Goal: Information Seeking & Learning: Learn about a topic

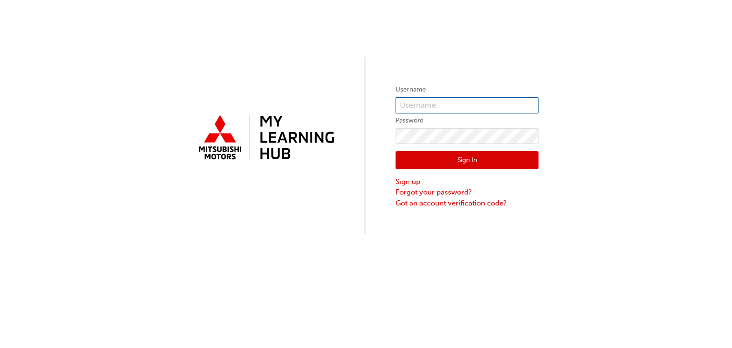
click at [402, 103] on input "text" at bounding box center [466, 105] width 143 height 16
paste input "0005979242"
type input "0005979242"
click button "Sign In" at bounding box center [466, 160] width 143 height 18
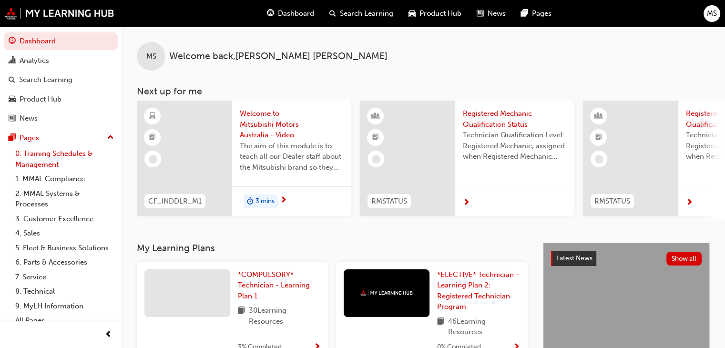
click at [84, 153] on link "0. Training Schedules & Management" at bounding box center [64, 158] width 106 height 25
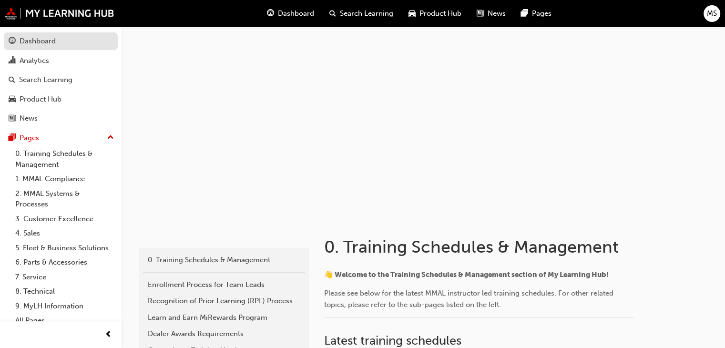
click at [71, 43] on div "Dashboard" at bounding box center [61, 41] width 104 height 12
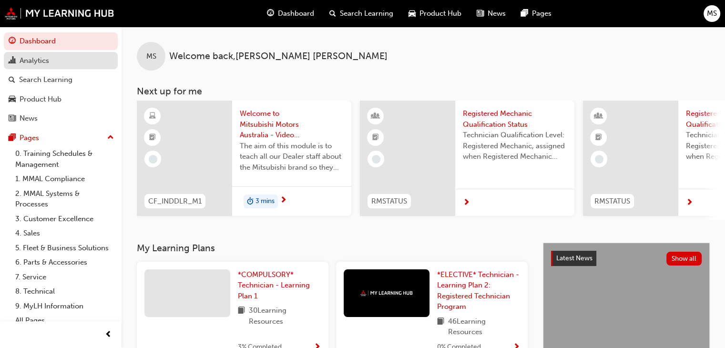
click at [57, 68] on link "Analytics" at bounding box center [61, 61] width 114 height 18
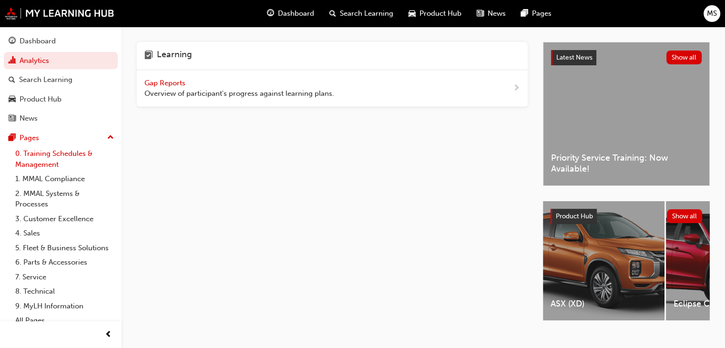
click at [70, 155] on link "0. Training Schedules & Management" at bounding box center [64, 158] width 106 height 25
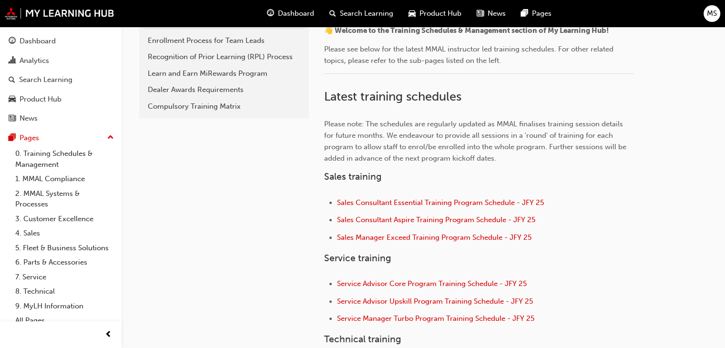
scroll to position [241, 0]
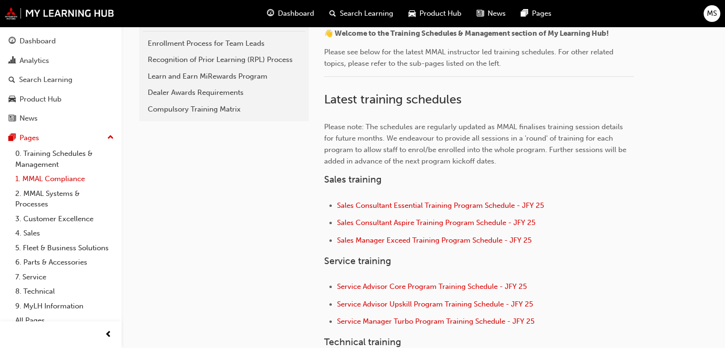
click at [77, 181] on link "1. MMAL Compliance" at bounding box center [64, 179] width 106 height 15
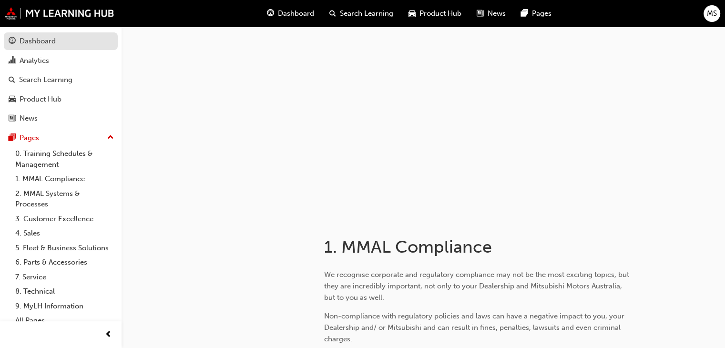
click at [66, 35] on div "Dashboard" at bounding box center [61, 41] width 104 height 12
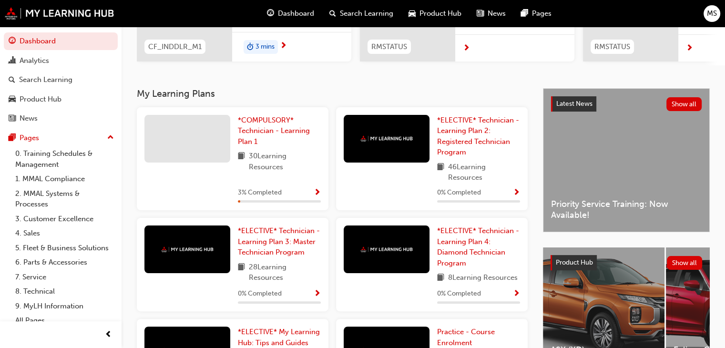
scroll to position [152, 0]
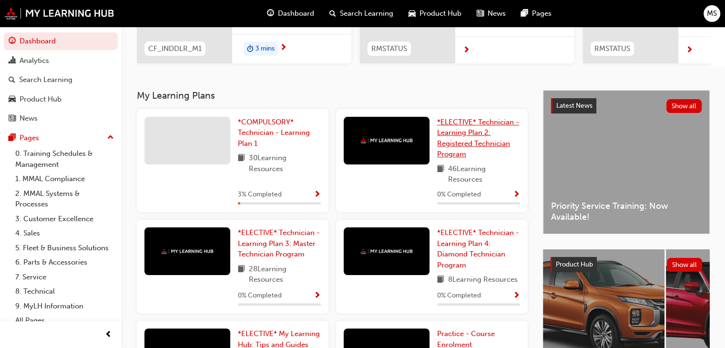
click at [465, 151] on link "*ELECTIVE* Technician - Learning Plan 2: Registered Technician Program" at bounding box center [478, 138] width 83 height 43
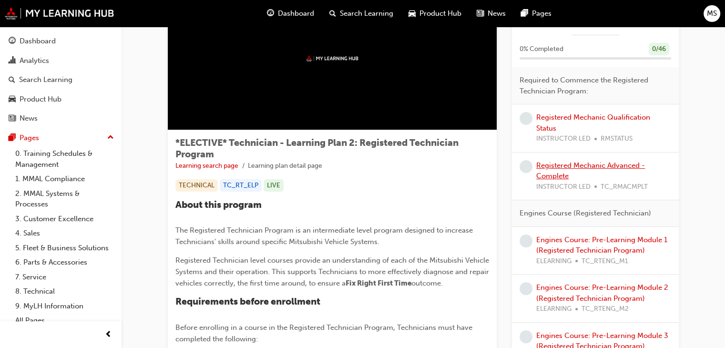
scroll to position [64, 0]
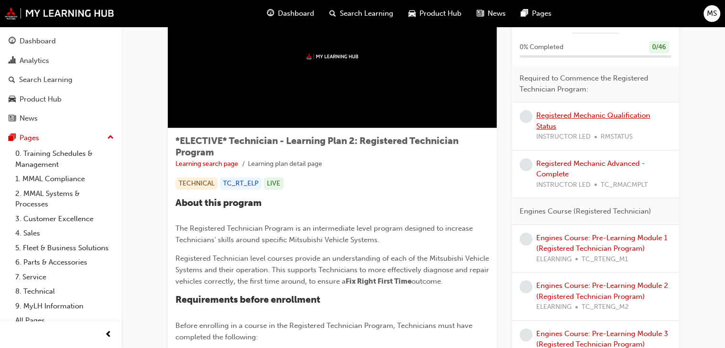
click at [551, 117] on link "Registered Mechanic Qualification Status" at bounding box center [593, 121] width 114 height 20
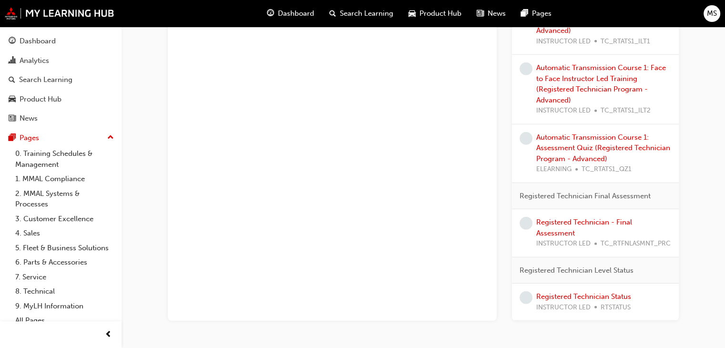
scroll to position [2709, 0]
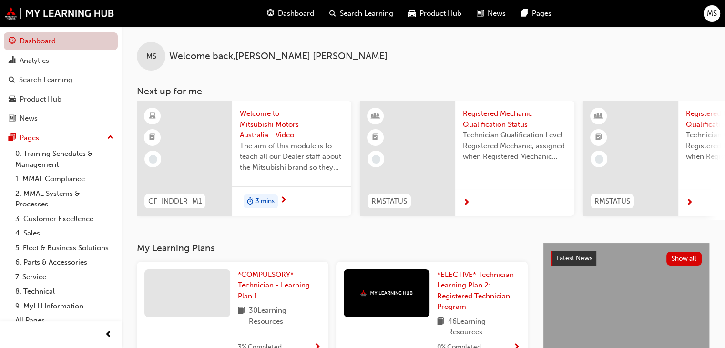
click at [36, 41] on link "Dashboard" at bounding box center [61, 41] width 114 height 18
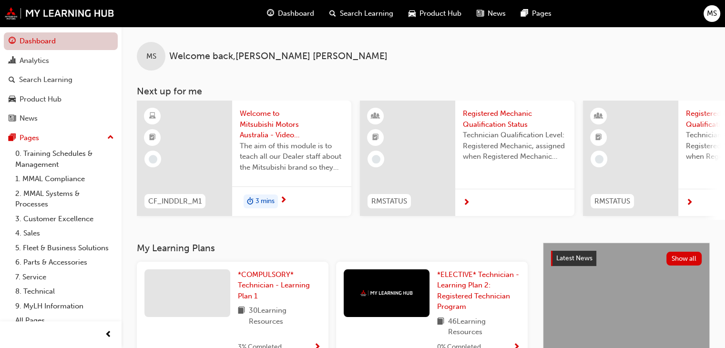
click at [36, 41] on link "Dashboard" at bounding box center [61, 41] width 114 height 18
click at [303, 8] on span "Dashboard" at bounding box center [296, 13] width 36 height 11
click at [292, 14] on span "Dashboard" at bounding box center [296, 13] width 36 height 11
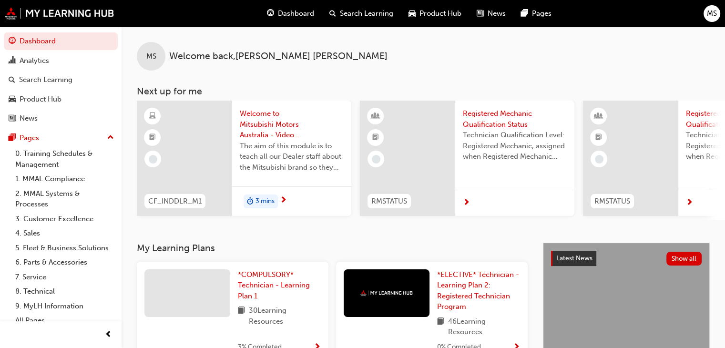
click at [334, 13] on span "search-icon" at bounding box center [332, 14] width 7 height 12
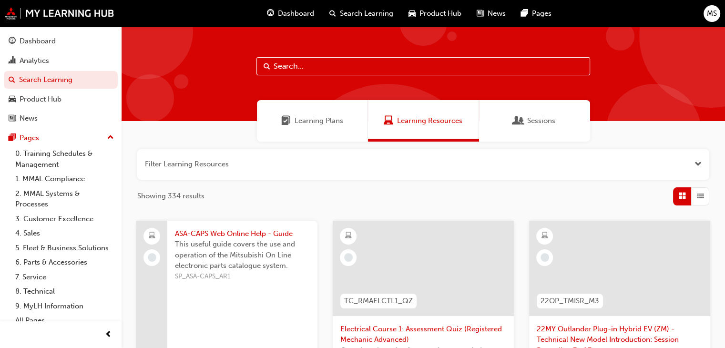
click at [334, 118] on span "Learning Plans" at bounding box center [318, 120] width 49 height 11
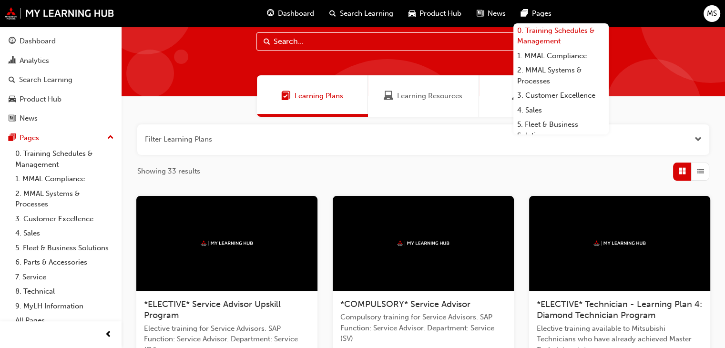
click at [544, 34] on link "0. Training Schedules & Management" at bounding box center [560, 35] width 95 height 25
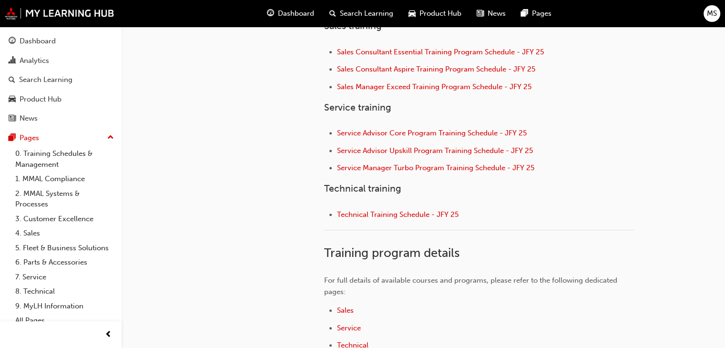
scroll to position [386, 0]
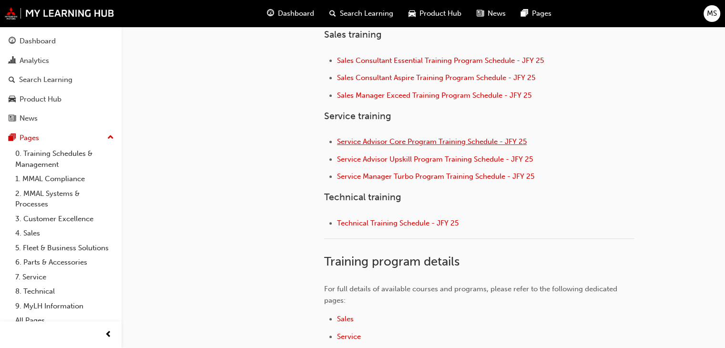
click at [391, 142] on span "Service Advisor Core Program Training Schedule - JFY 25" at bounding box center [432, 141] width 190 height 9
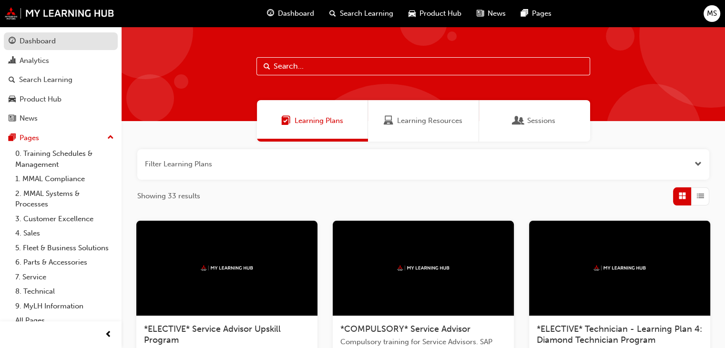
click at [52, 40] on div "Dashboard" at bounding box center [38, 41] width 36 height 11
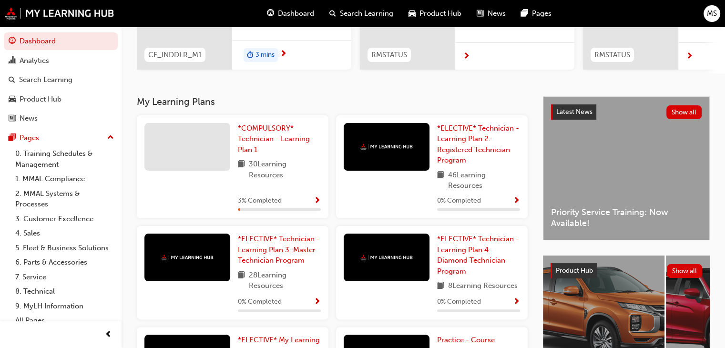
scroll to position [147, 0]
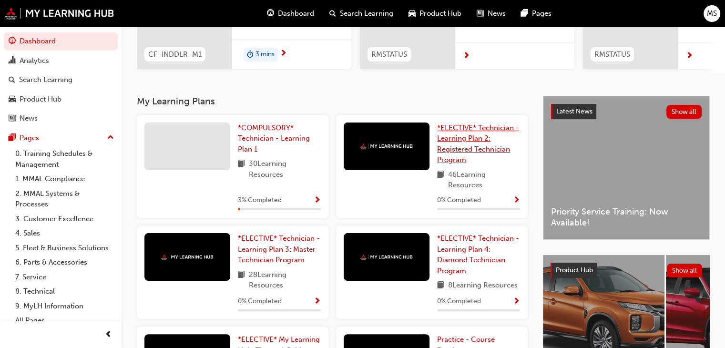
click at [449, 154] on span "*ELECTIVE* Technician - Learning Plan 2: Registered Technician Program" at bounding box center [478, 143] width 82 height 41
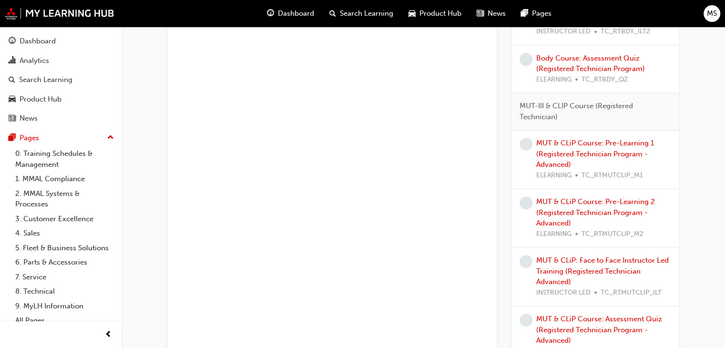
scroll to position [1010, 0]
click at [580, 150] on link "MUT & CLiP Course: Pre-Learning 1 (Registered Technician Program - Advanced)" at bounding box center [595, 154] width 118 height 30
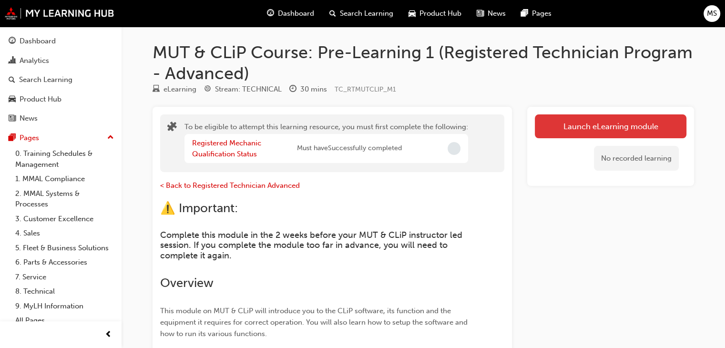
click at [580, 130] on button "Launch eLearning module" at bounding box center [611, 126] width 152 height 24
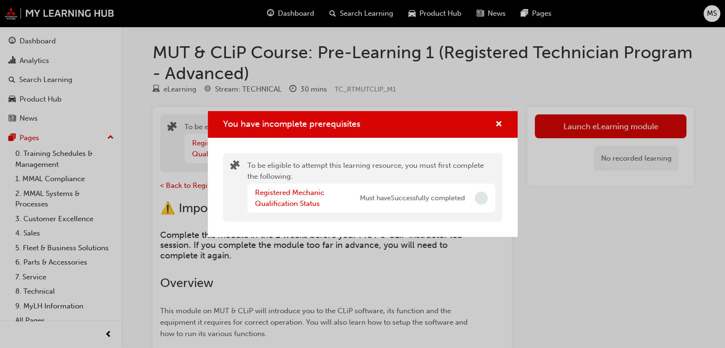
click at [480, 199] on span "Incomplete" at bounding box center [481, 198] width 13 height 13
click at [451, 202] on span "Must have Successfully completed" at bounding box center [412, 198] width 105 height 11
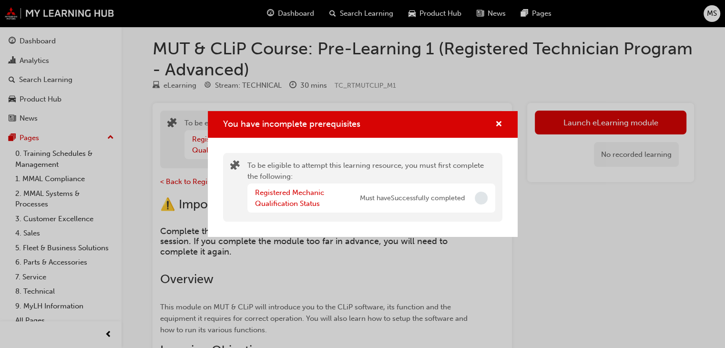
scroll to position [5, 0]
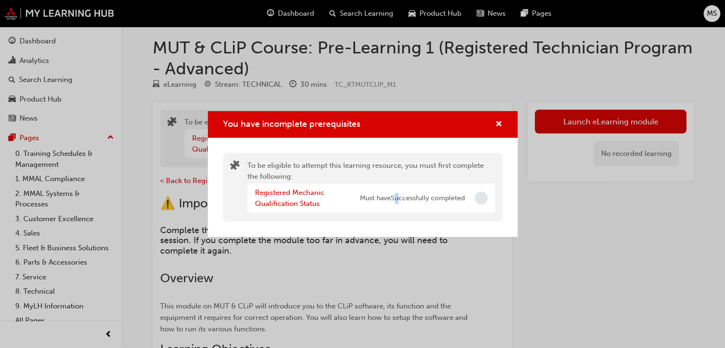
drag, startPoint x: 430, startPoint y: 204, endPoint x: 398, endPoint y: 233, distance: 42.5
click at [398, 233] on div "To be eligible to attempt this learning resource, you must first complete the f…" at bounding box center [363, 187] width 310 height 99
click at [500, 123] on span "cross-icon" at bounding box center [498, 125] width 7 height 9
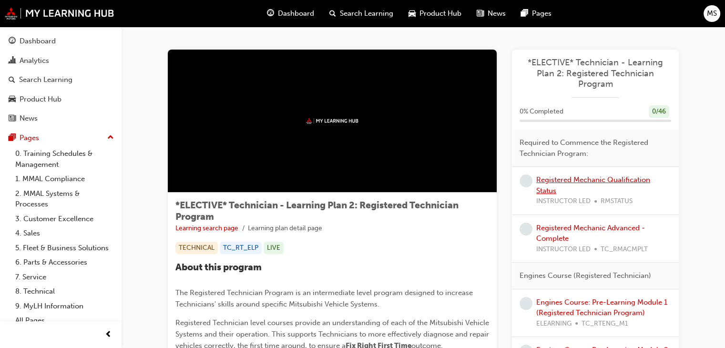
click at [571, 180] on link "Registered Mechanic Qualification Status" at bounding box center [593, 185] width 114 height 20
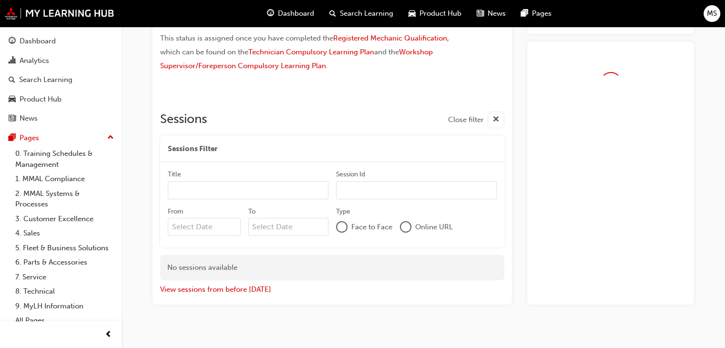
scroll to position [72, 0]
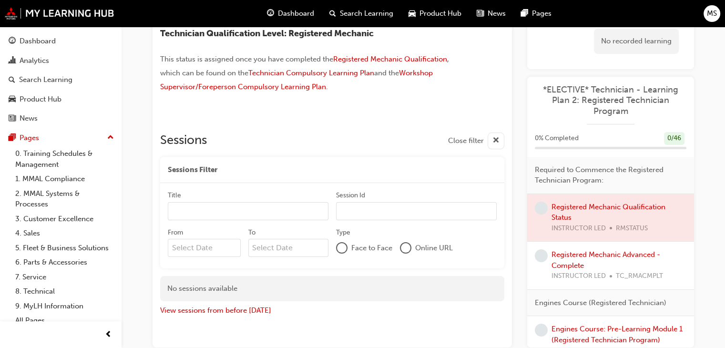
click at [242, 215] on input "Title" at bounding box center [248, 211] width 161 height 18
click at [348, 210] on input "Session Id" at bounding box center [416, 211] width 161 height 18
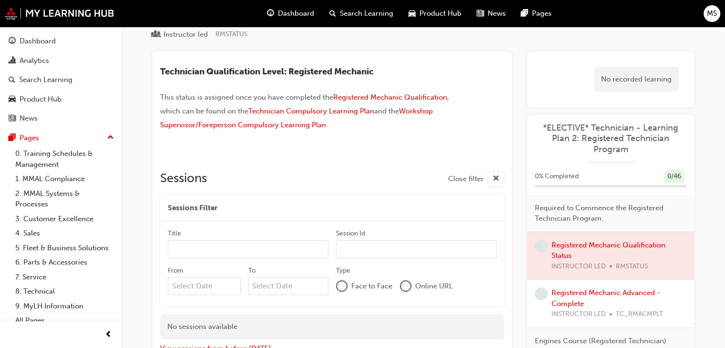
scroll to position [34, 0]
click at [294, 110] on span "Technician Compulsory Learning Plan" at bounding box center [311, 111] width 126 height 9
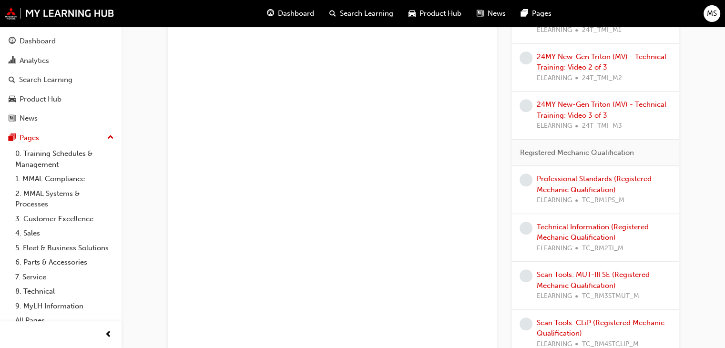
scroll to position [652, 0]
click at [553, 177] on link "Professional Standards (Registered Mechanic Qualification)" at bounding box center [593, 184] width 115 height 20
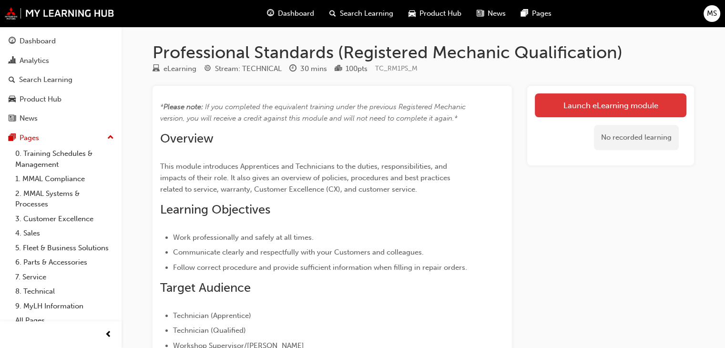
click at [586, 105] on link "Launch eLearning module" at bounding box center [611, 105] width 152 height 24
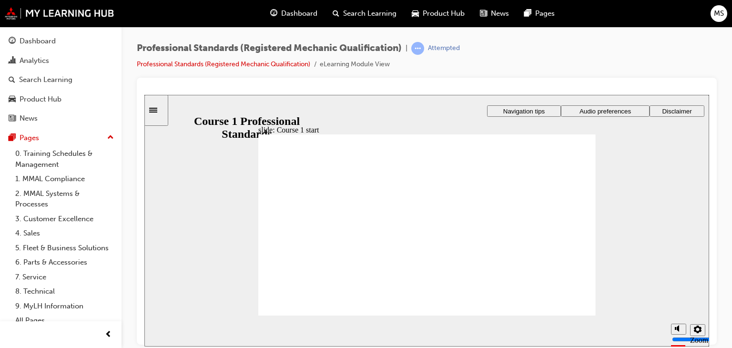
click at [342, 86] on div at bounding box center [426, 90] width 565 height 10
click at [697, 331] on icon "Settings" at bounding box center [698, 329] width 8 height 8
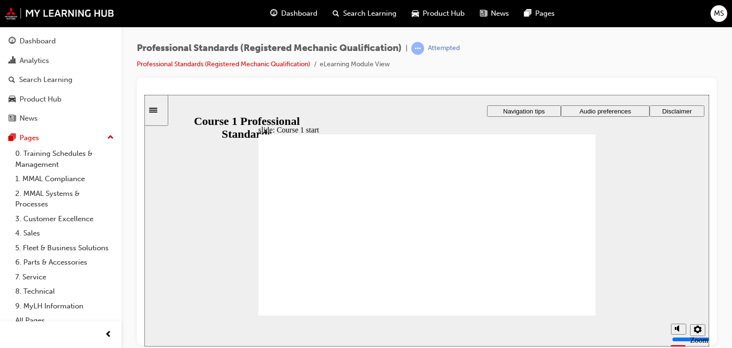
click at [695, 333] on icon "Settings" at bounding box center [698, 329] width 8 height 8
drag, startPoint x: 727, startPoint y: 223, endPoint x: 715, endPoint y: 325, distance: 103.7
click at [715, 324] on div "Professional Standards (Registered Mechanic Qualification) | Attempted Professi…" at bounding box center [426, 175] width 610 height 297
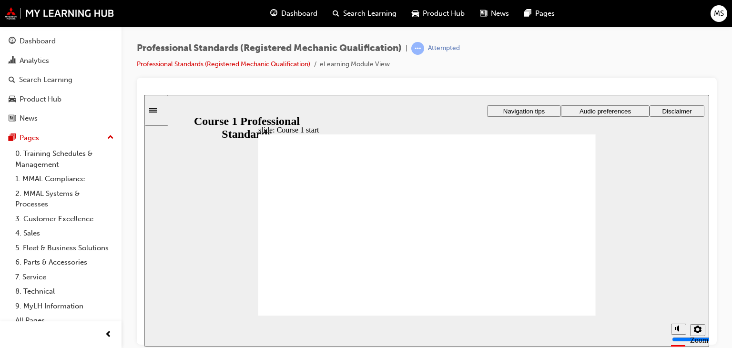
click at [715, 325] on div at bounding box center [427, 211] width 580 height 267
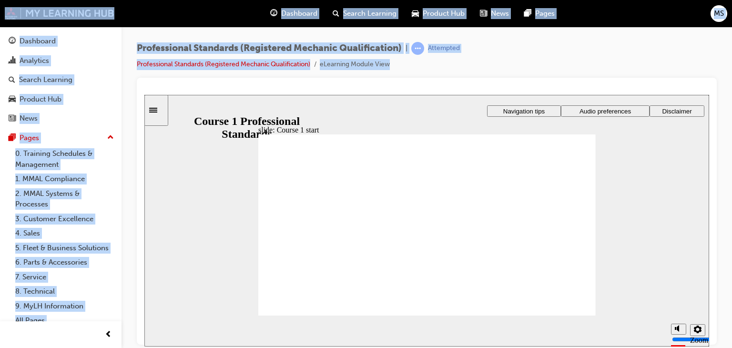
click at [715, 325] on div at bounding box center [427, 211] width 580 height 267
click at [731, 296] on div "Professional Standards (Registered Mechanic Qualification) | Attempted Professi…" at bounding box center [426, 175] width 610 height 297
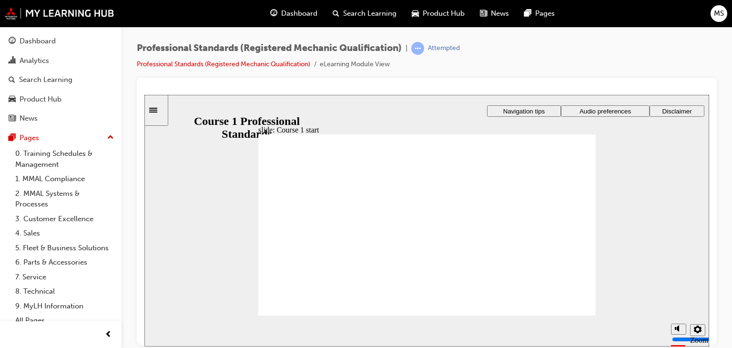
click at [518, 51] on div "Professional Standards (Registered Mechanic Qualification) | Attempted Professi…" at bounding box center [427, 60] width 580 height 36
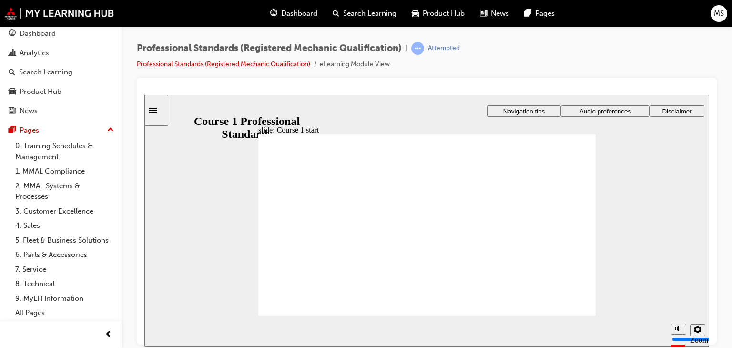
click at [117, 319] on div "Dashboard Analytics Search Learning Product Hub News Pages Pages 0. Training Sc…" at bounding box center [60, 162] width 121 height 324
click at [109, 330] on span "prev-icon" at bounding box center [108, 335] width 7 height 12
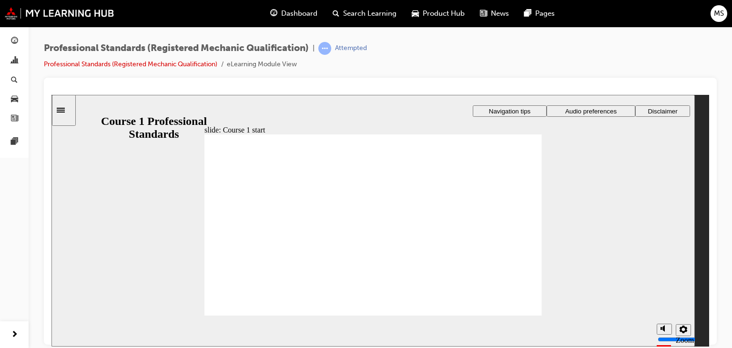
click at [514, 111] on span "Navigation tips" at bounding box center [509, 110] width 41 height 7
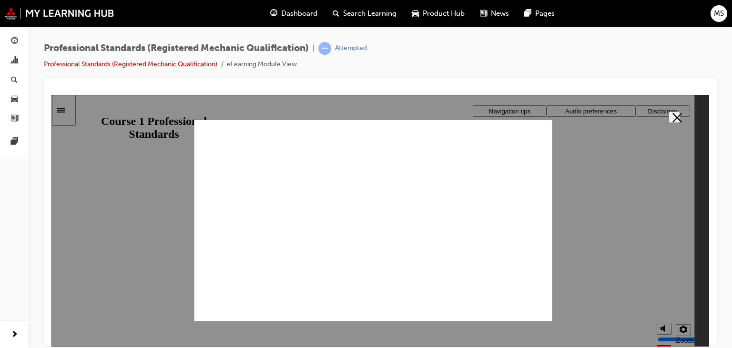
drag, startPoint x: 506, startPoint y: 149, endPoint x: 502, endPoint y: 280, distance: 131.1
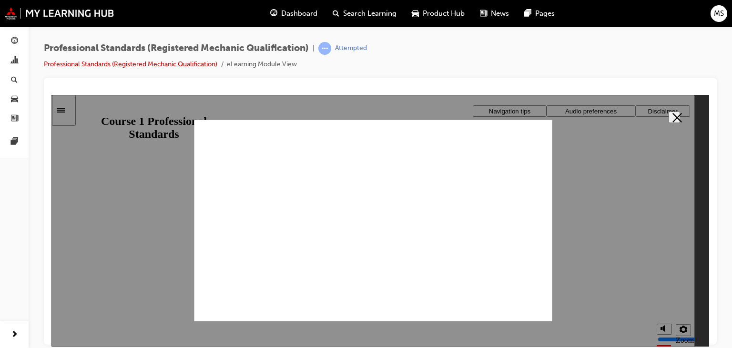
click at [199, 212] on div "slide: Course 1 start Registered Mechanic Qualification Course 1 Professional S…" at bounding box center [372, 220] width 643 height 252
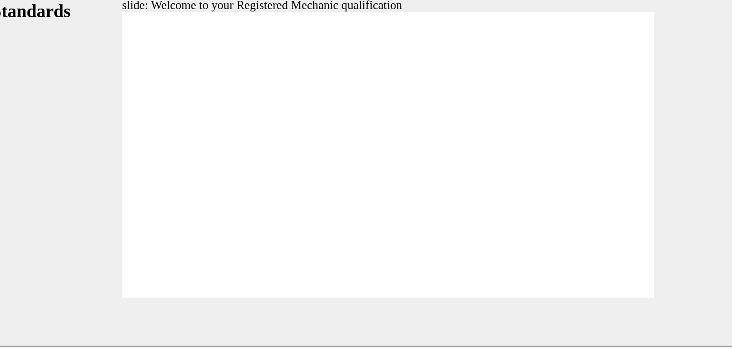
drag, startPoint x: 128, startPoint y: 105, endPoint x: 97, endPoint y: 119, distance: 33.7
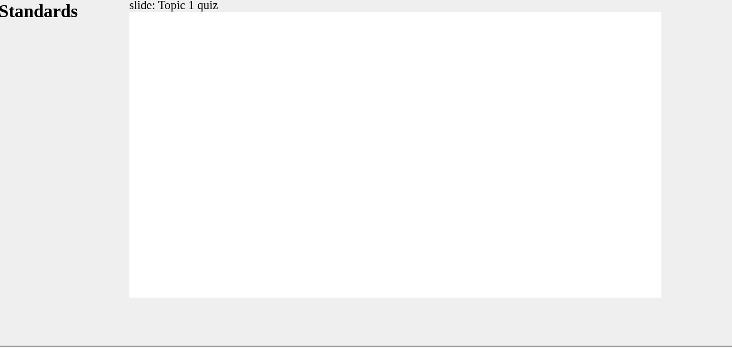
radio input "true"
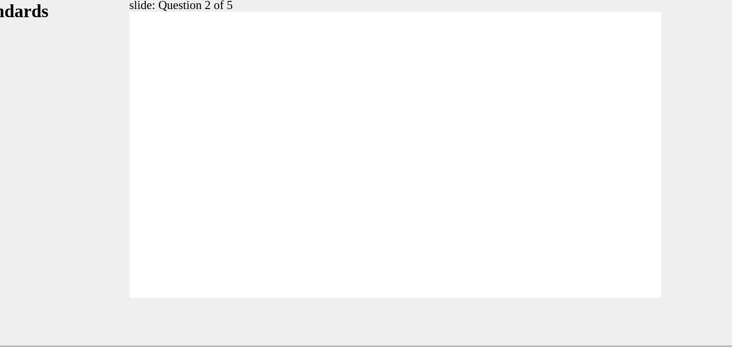
radio input "false"
radio input "true"
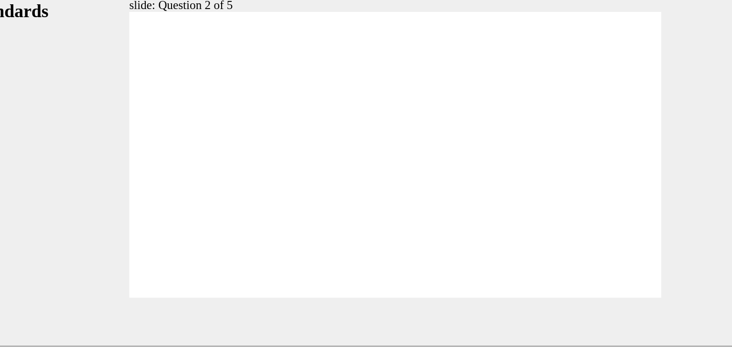
radio input "true"
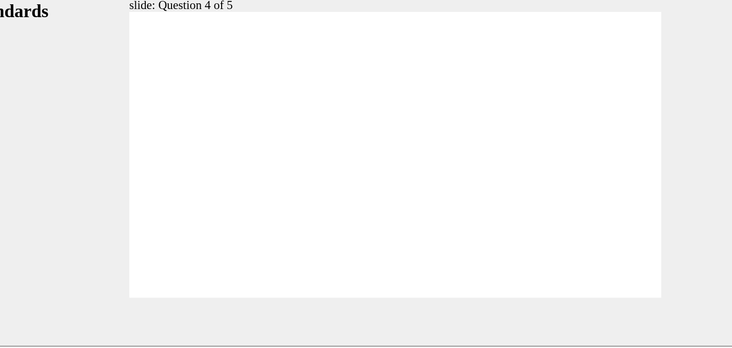
radio input "false"
radio input "true"
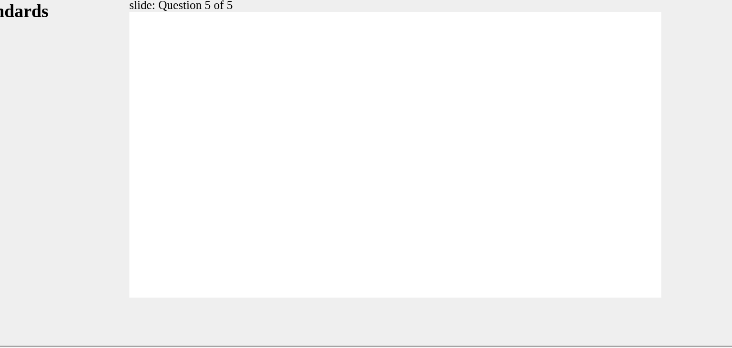
checkbox input "true"
drag, startPoint x: 55, startPoint y: 101, endPoint x: 57, endPoint y: 89, distance: 13.1
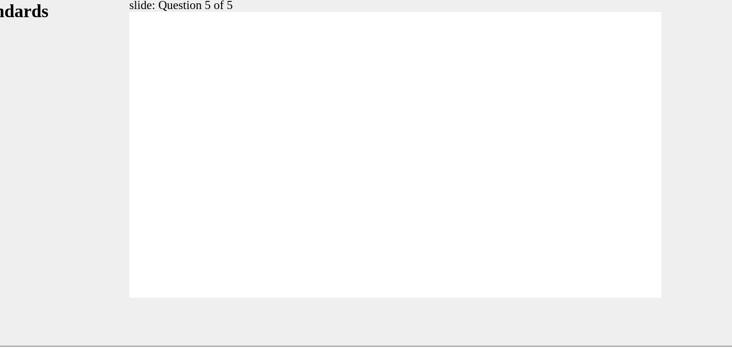
drag, startPoint x: 56, startPoint y: 58, endPoint x: 62, endPoint y: 152, distance: 94.1
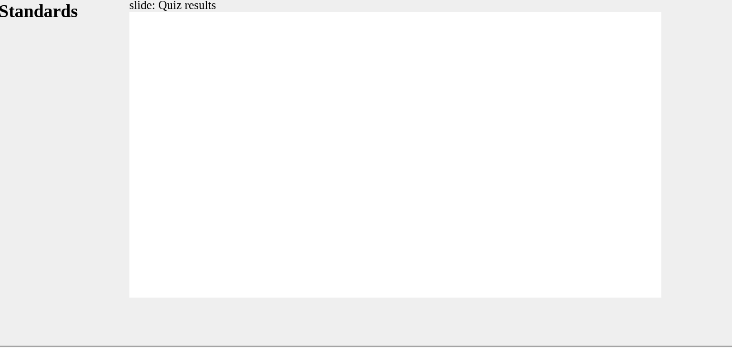
drag, startPoint x: 411, startPoint y: 71, endPoint x: 406, endPoint y: 82, distance: 11.5
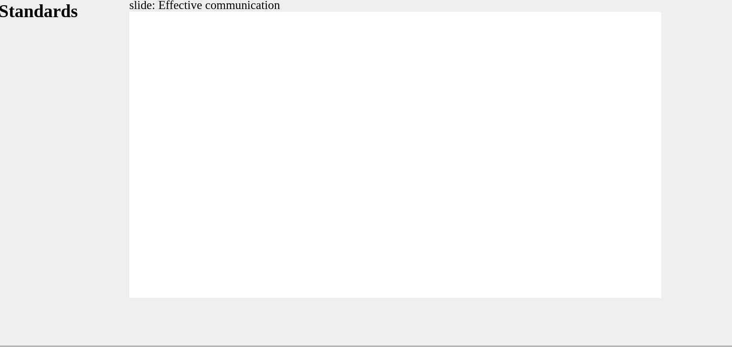
click at [406, 82] on div "slide: Effective communication Rectangle 2 Rectangle Freeform 2 Oval 1 Oval 1 O…" at bounding box center [205, 75] width 657 height 252
drag, startPoint x: 344, startPoint y: 169, endPoint x: 348, endPoint y: 161, distance: 9.4
click at [348, 161] on div "slide: Effective communication Rectangle 2 Rectangle Freeform 2 Oval 1 Oval 1 O…" at bounding box center [205, 75] width 657 height 252
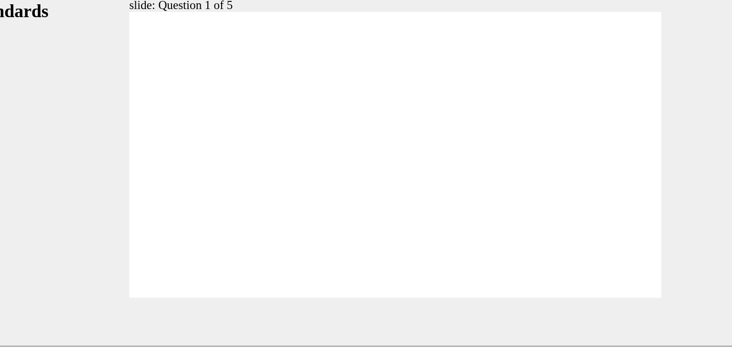
radio input "true"
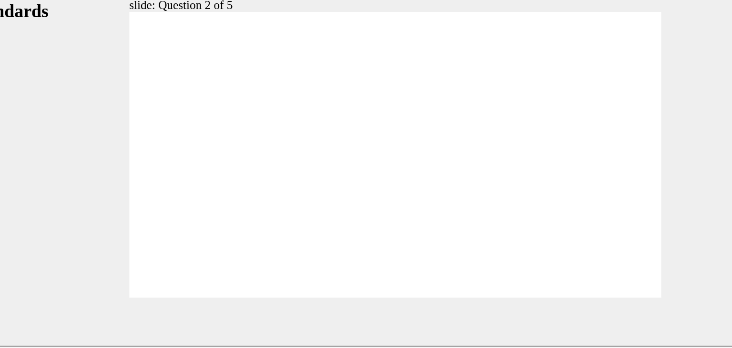
checkbox input "true"
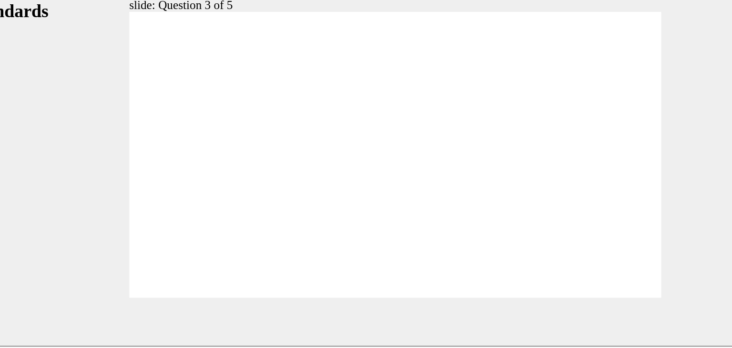
radio input "true"
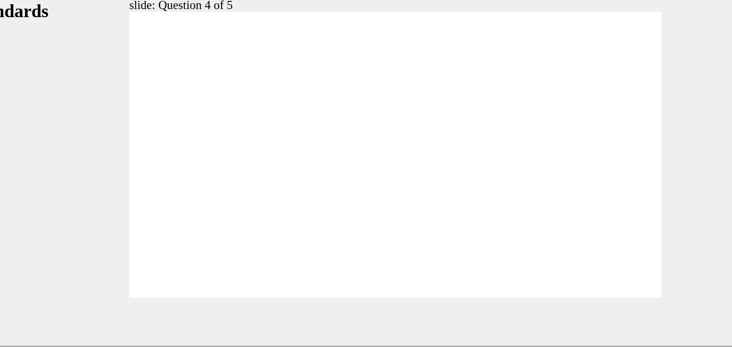
radio input "true"
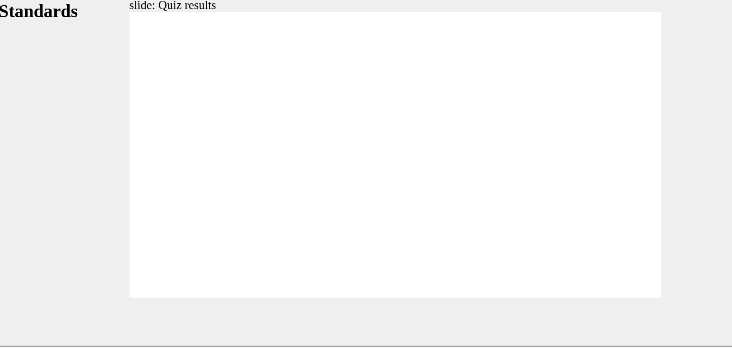
click at [345, 161] on span "Rectangle 1 Rectangle 3 Rectangle 1 Topic 3 TRAINING JOB CARD Objective : Condu…" at bounding box center [205, 178] width 337 height 379
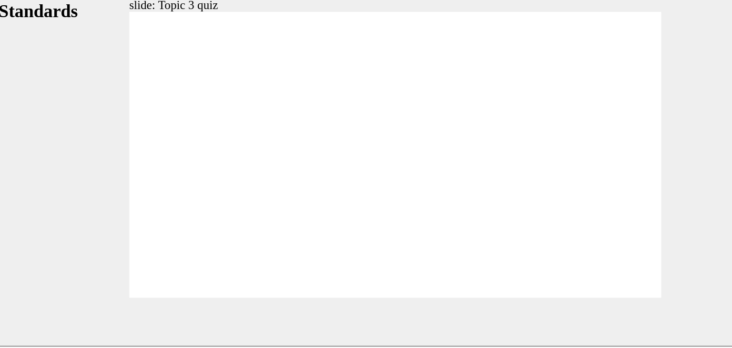
checkbox input "true"
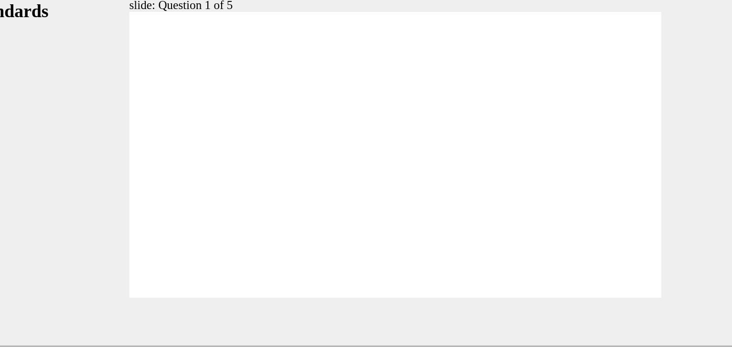
radio input "true"
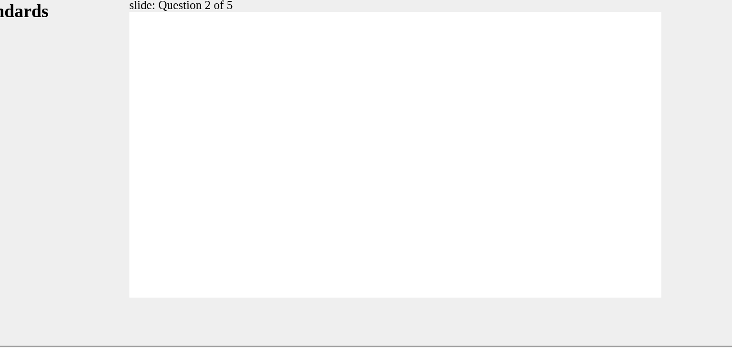
drag, startPoint x: 211, startPoint y: 117, endPoint x: 210, endPoint y: 124, distance: 7.8
radio input "true"
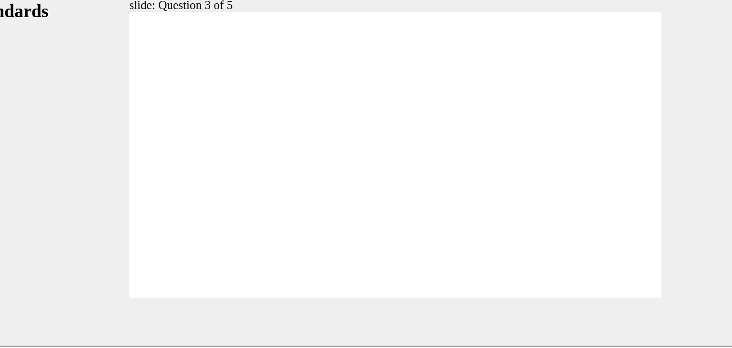
drag, startPoint x: 187, startPoint y: 129, endPoint x: 193, endPoint y: 125, distance: 7.7
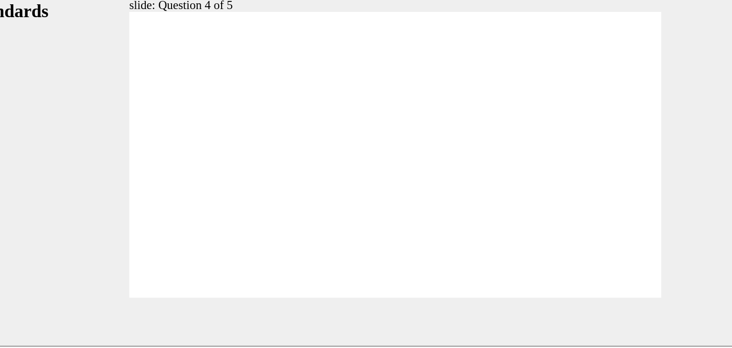
radio input "true"
checkbox input "true"
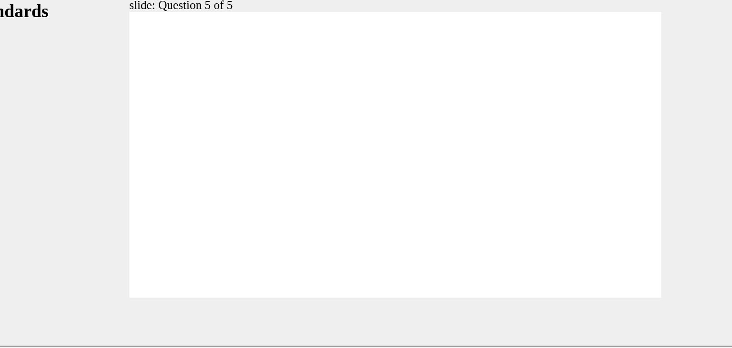
checkbox input "true"
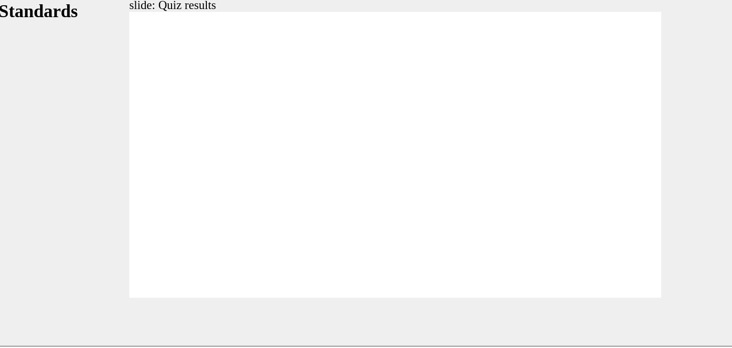
checkbox input "true"
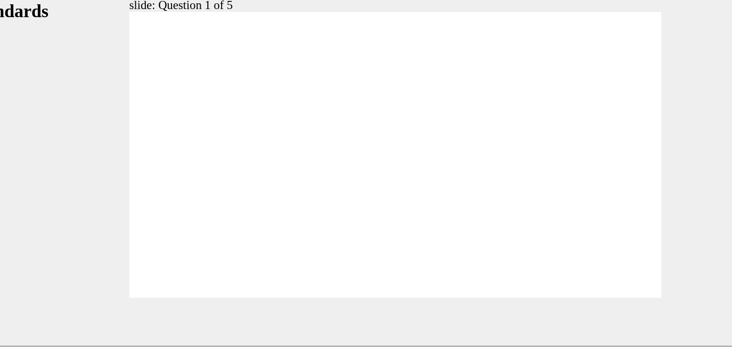
radio input "true"
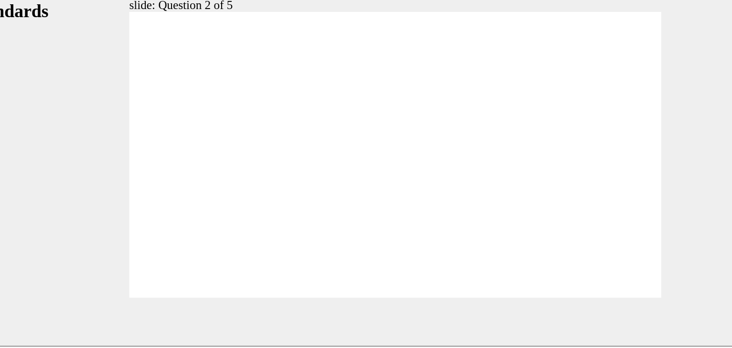
radio input "true"
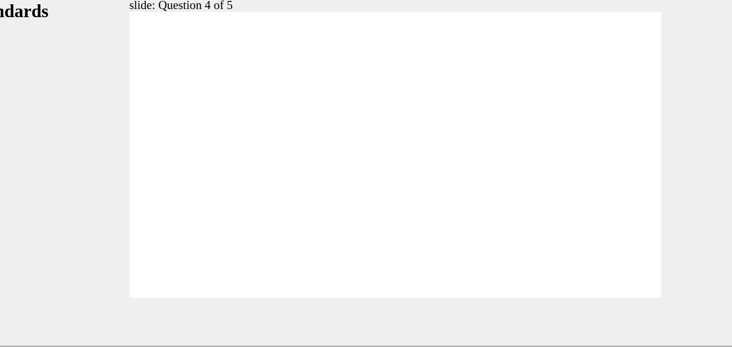
radio input "true"
checkbox input "true"
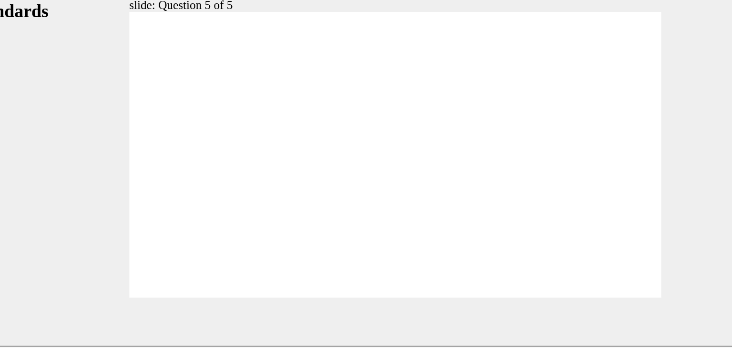
checkbox input "true"
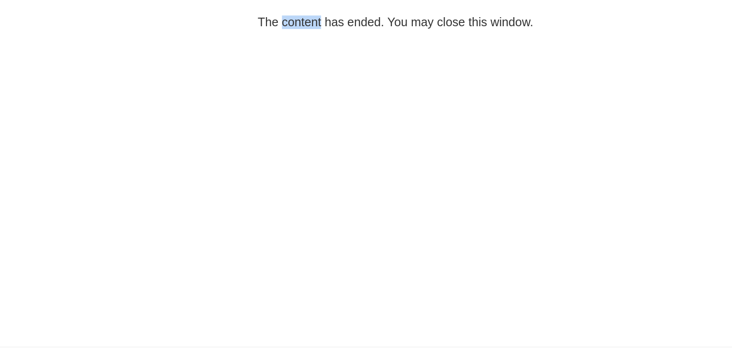
drag, startPoint x: 144, startPoint y: 16, endPoint x: 112, endPoint y: 118, distance: 106.2
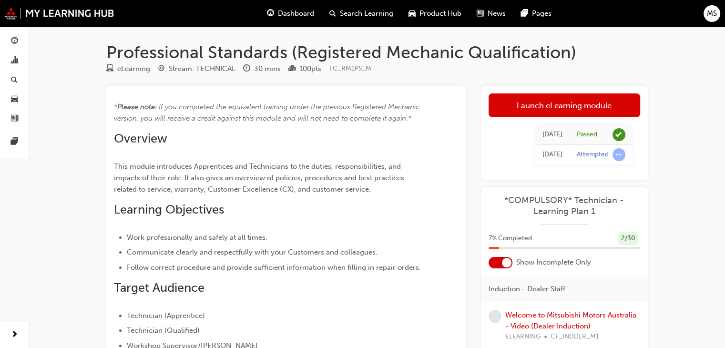
click at [537, 202] on span "*COMPULSORY* Technician - Learning Plan 1" at bounding box center [564, 205] width 152 height 21
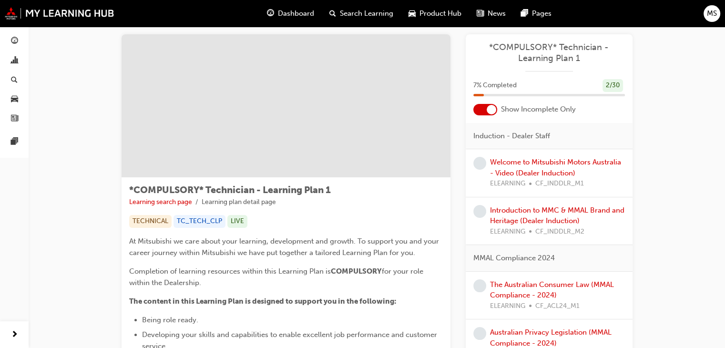
scroll to position [15, 0]
click at [496, 85] on span "7 % Completed" at bounding box center [494, 85] width 43 height 11
click at [610, 83] on div "2 / 30" at bounding box center [612, 85] width 20 height 13
click at [523, 110] on span "Show Incomplete Only" at bounding box center [538, 109] width 75 height 11
click at [487, 111] on div at bounding box center [491, 110] width 10 height 10
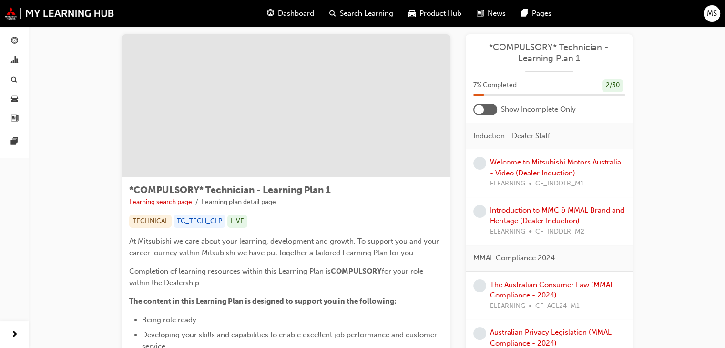
click at [487, 111] on div at bounding box center [485, 109] width 24 height 11
click at [486, 87] on span "7 % Completed" at bounding box center [494, 85] width 43 height 11
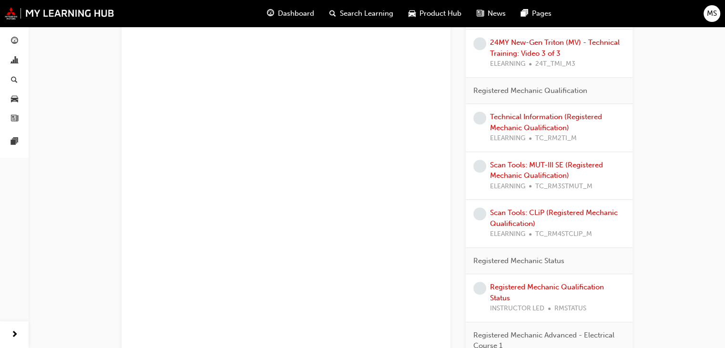
scroll to position [720, 0]
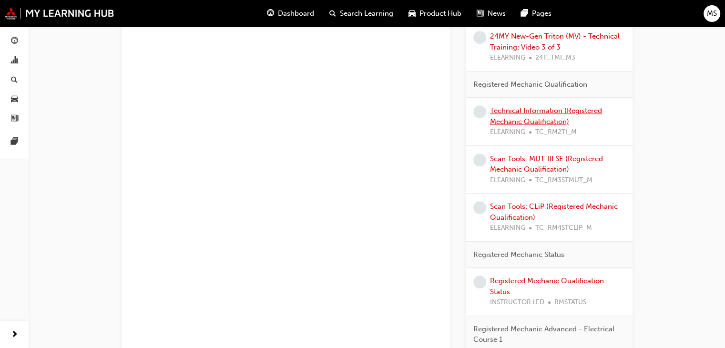
click at [524, 112] on link "Technical Information (Registered Mechanic Qualification)" at bounding box center [546, 116] width 112 height 20
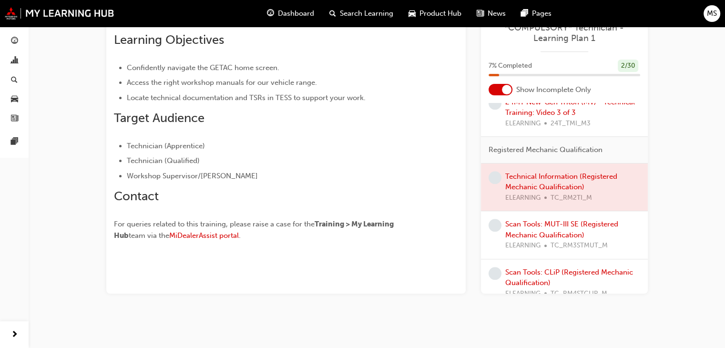
scroll to position [621, 0]
click at [554, 220] on link "Scan Tools: MUT-III SE (Registered Mechanic Qualification)" at bounding box center [561, 228] width 113 height 20
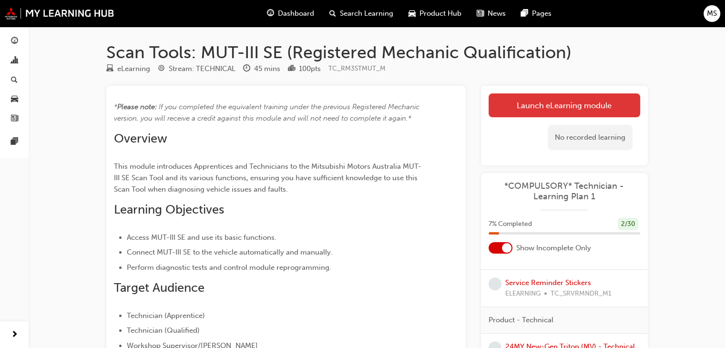
click at [526, 98] on link "Launch eLearning module" at bounding box center [564, 105] width 152 height 24
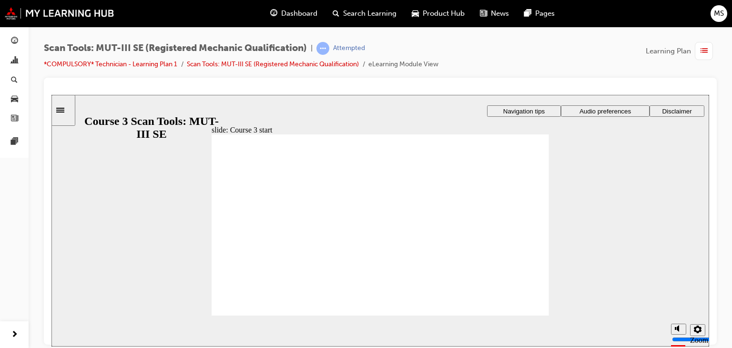
click at [502, 236] on span "Click START to begin. Course 3 Scan Tools: MUTIII SE Registered Mechanic Quali…" at bounding box center [380, 323] width 337 height 379
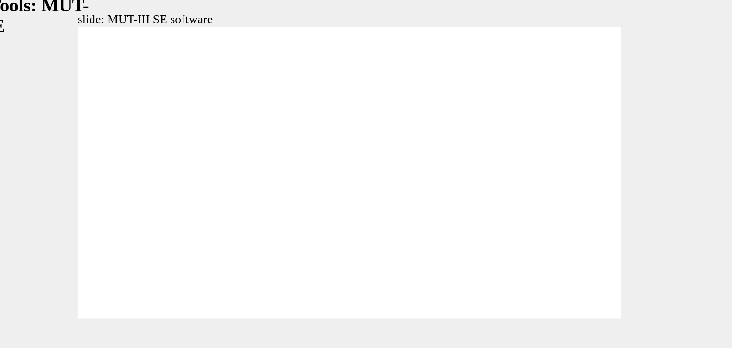
radio input "true"
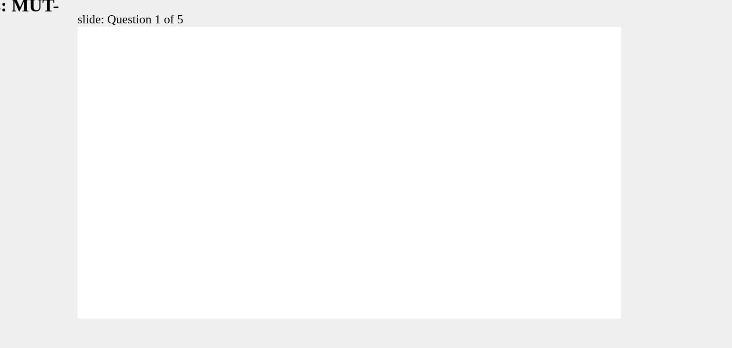
radio input "true"
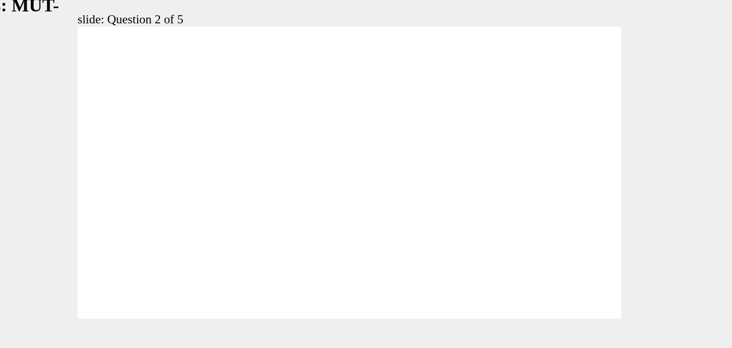
radio input "true"
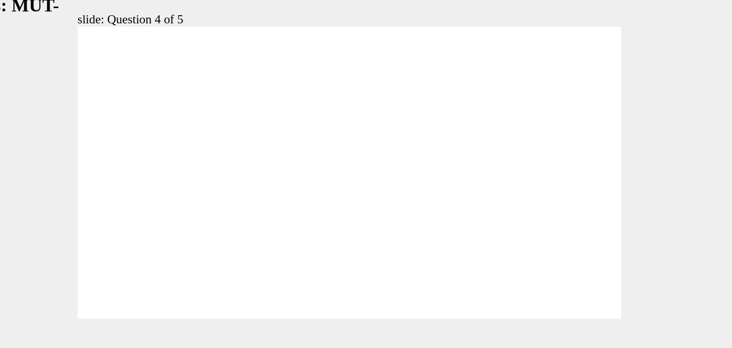
radio input "true"
drag, startPoint x: 140, startPoint y: 144, endPoint x: 136, endPoint y: 140, distance: 5.7
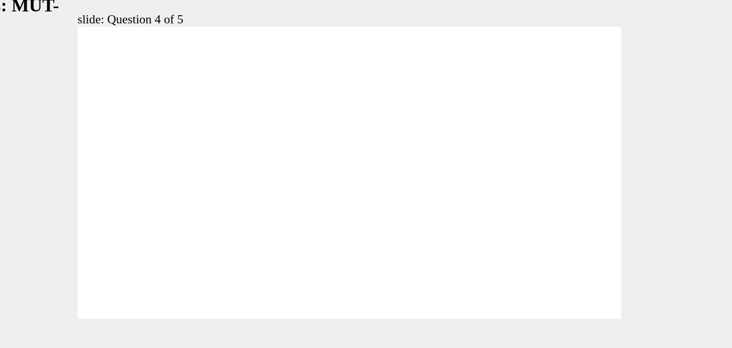
radio input "true"
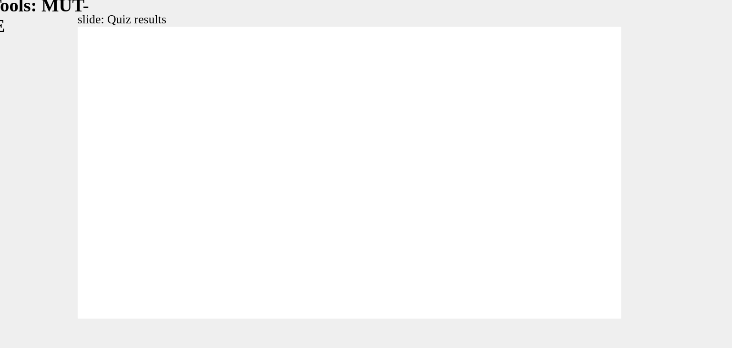
click at [294, 175] on span "Rectangle 1 Rectangle 3 Rectangle 1 Topic 2 TRAINING JOB CARD Objective : Famil…" at bounding box center [148, 97] width 337 height 190
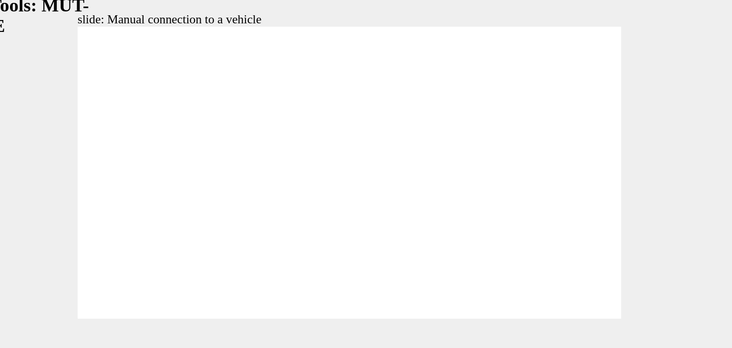
radio input "false"
radio input "true"
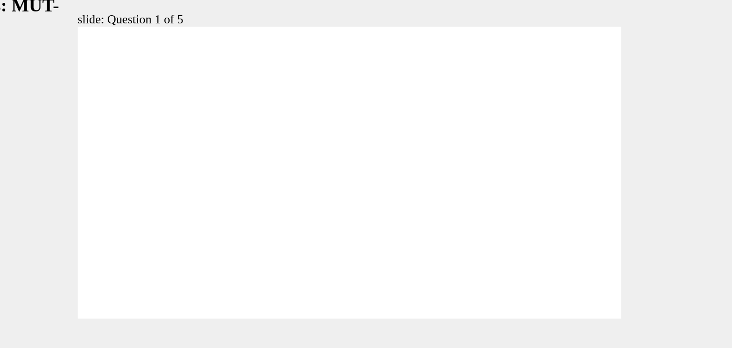
radio input "true"
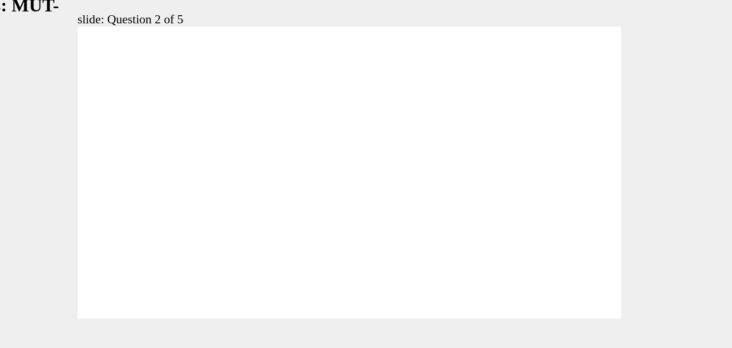
radio input "true"
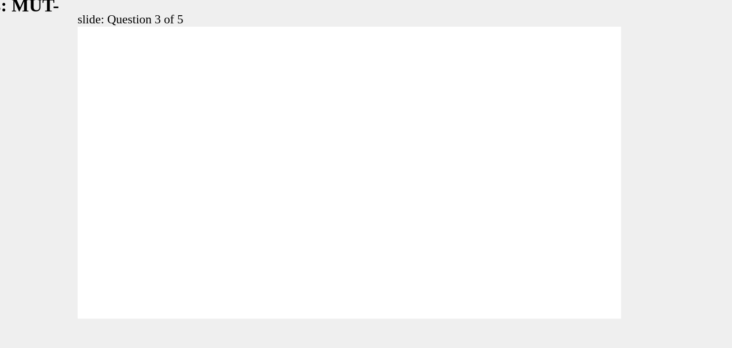
radio input "true"
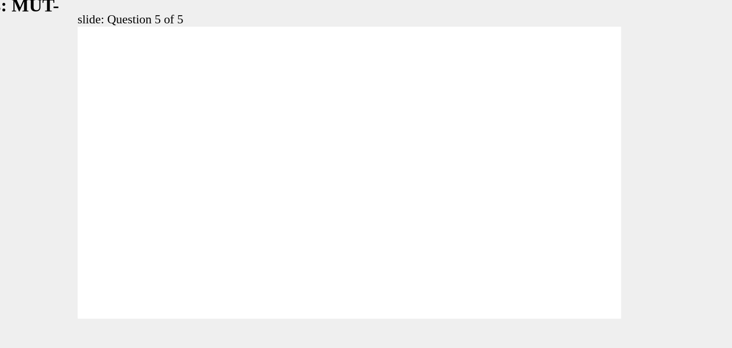
radio input "true"
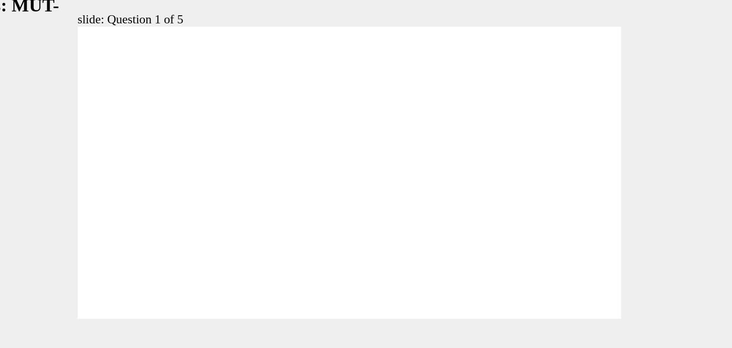
radio input "true"
radio input "false"
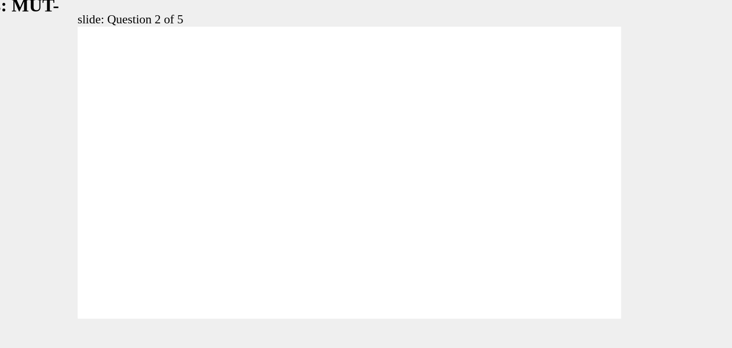
radio input "true"
drag, startPoint x: 149, startPoint y: 144, endPoint x: 153, endPoint y: 138, distance: 7.5
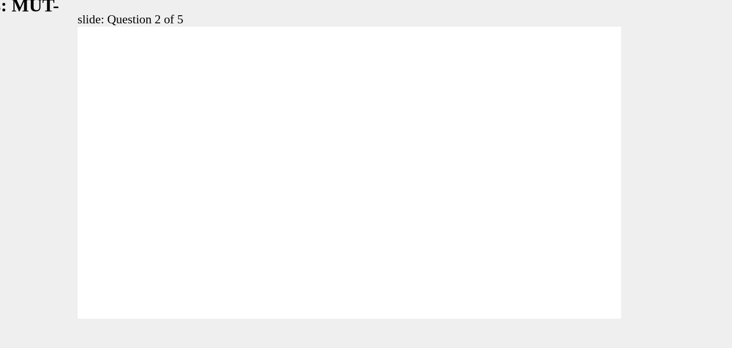
radio input "true"
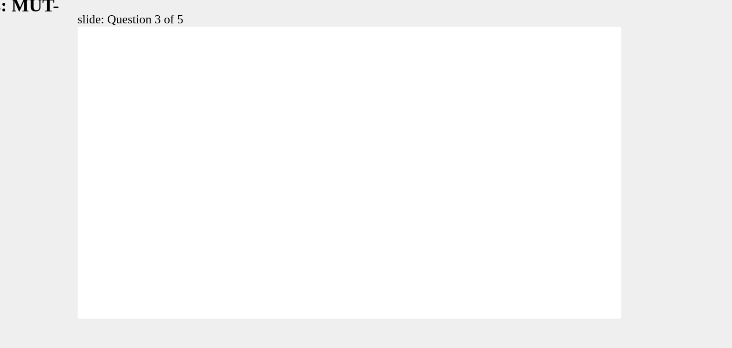
radio input "true"
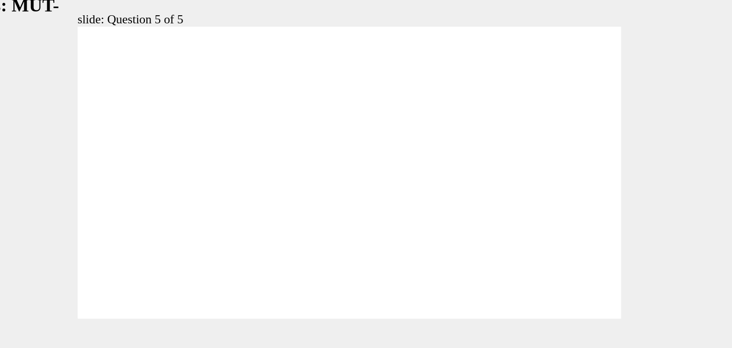
radio input "false"
radio input "true"
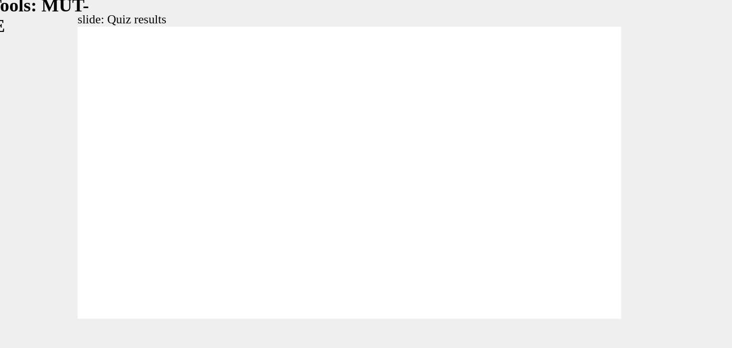
radio input "true"
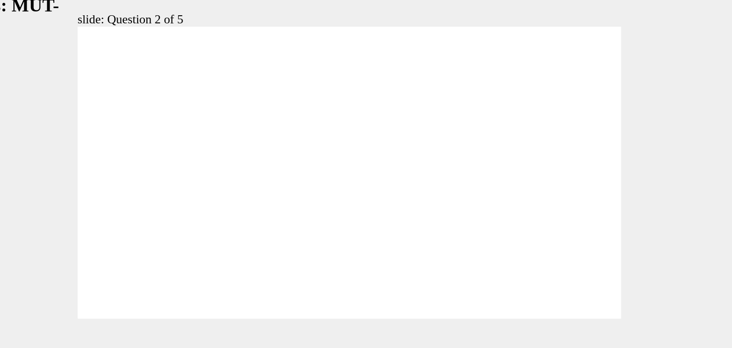
radio input "true"
drag, startPoint x: 143, startPoint y: 131, endPoint x: 142, endPoint y: 141, distance: 10.6
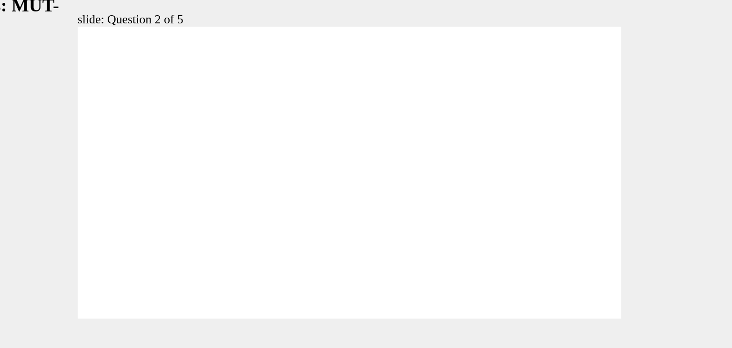
radio input "true"
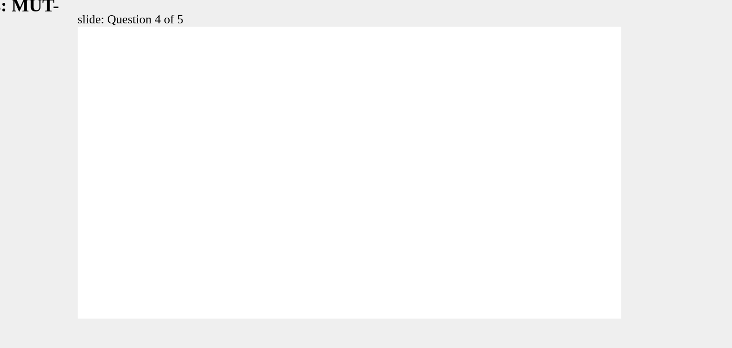
radio input "true"
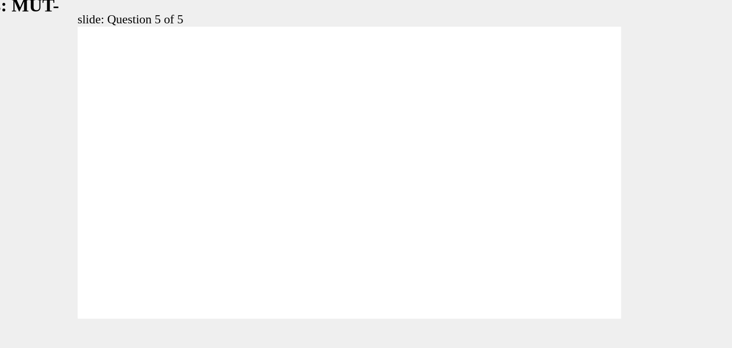
drag, startPoint x: 17, startPoint y: 174, endPoint x: 25, endPoint y: 166, distance: 11.5
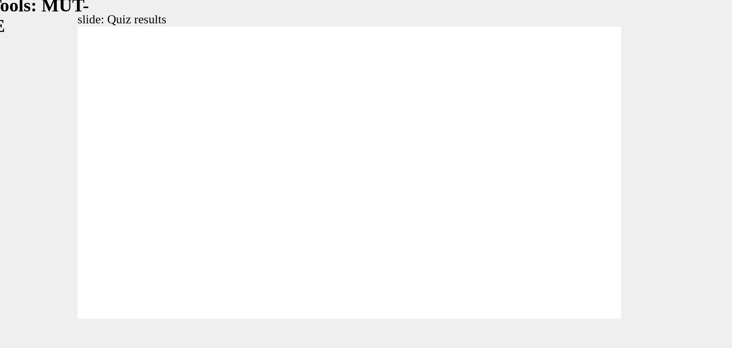
radio input "true"
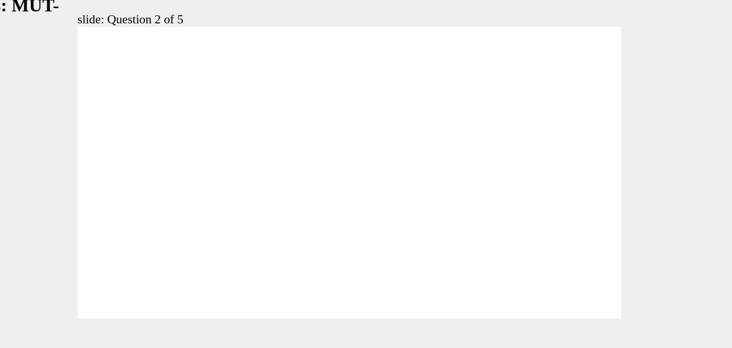
radio input "true"
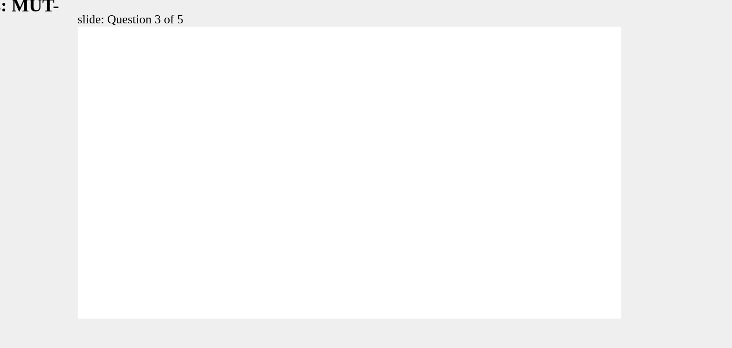
radio input "true"
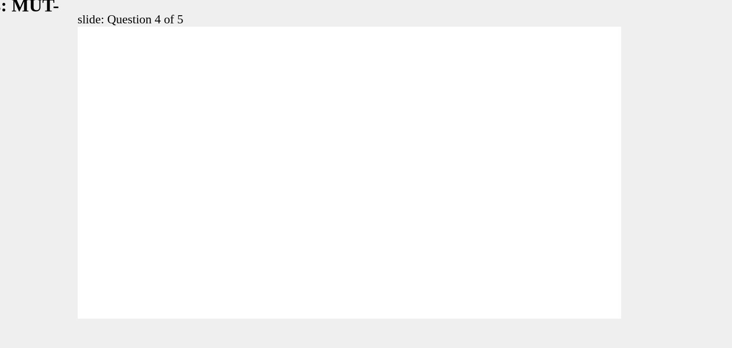
radio input "true"
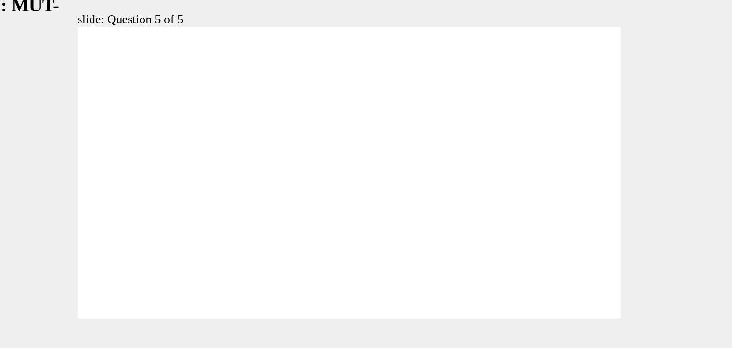
radio input "true"
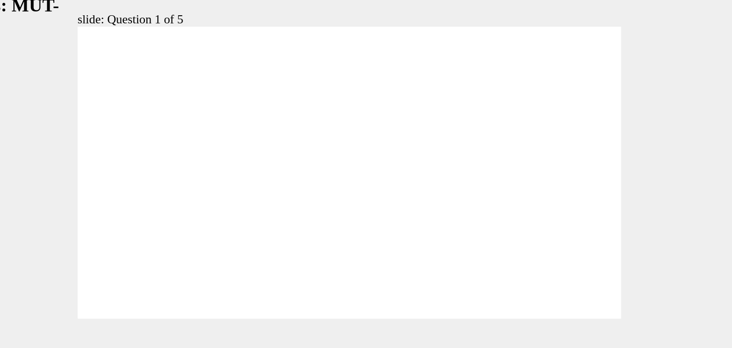
radio input "true"
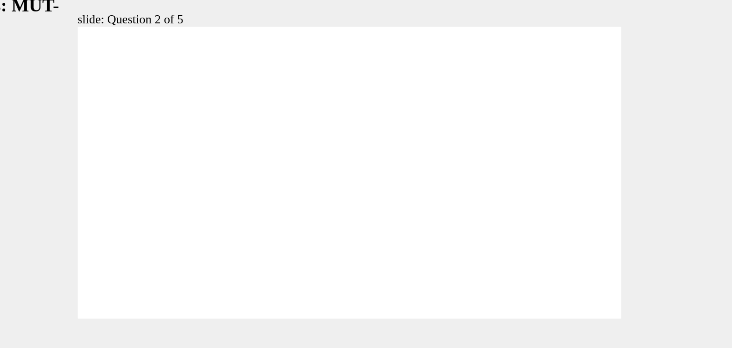
radio input "true"
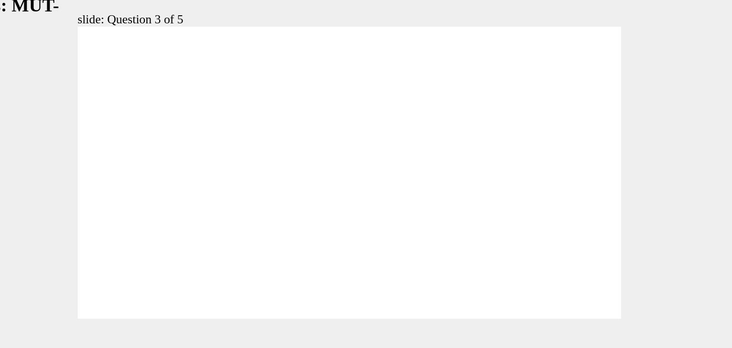
radio input "true"
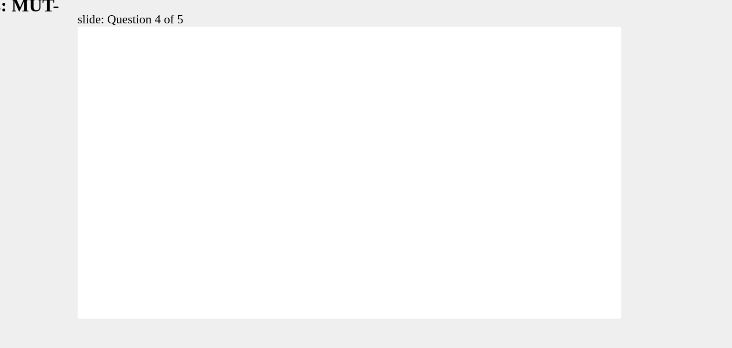
radio input "true"
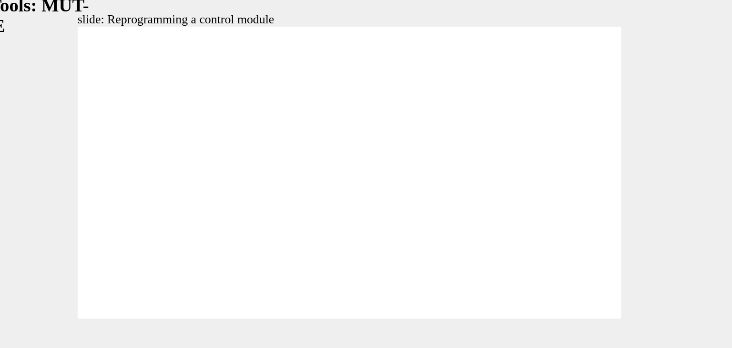
radio input "true"
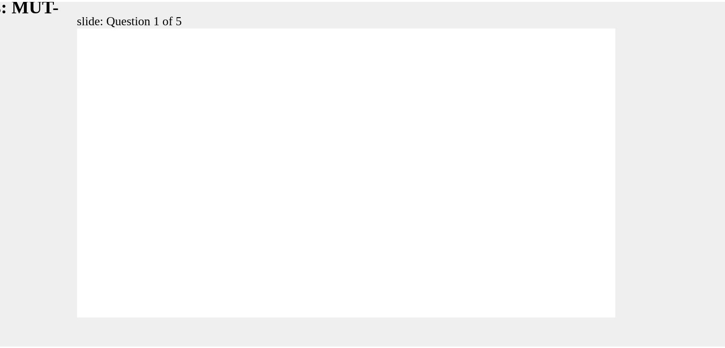
scroll to position [9, 0]
radio input "true"
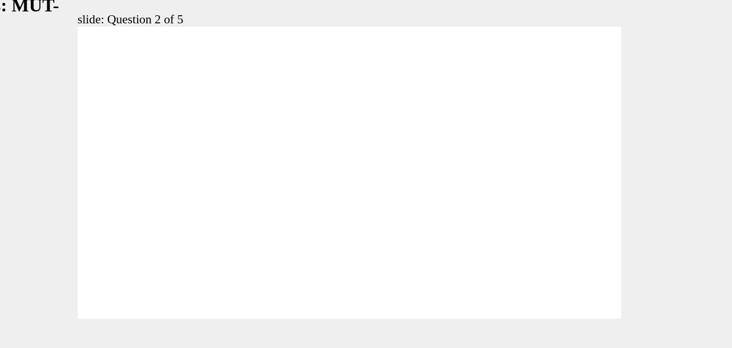
radio input "true"
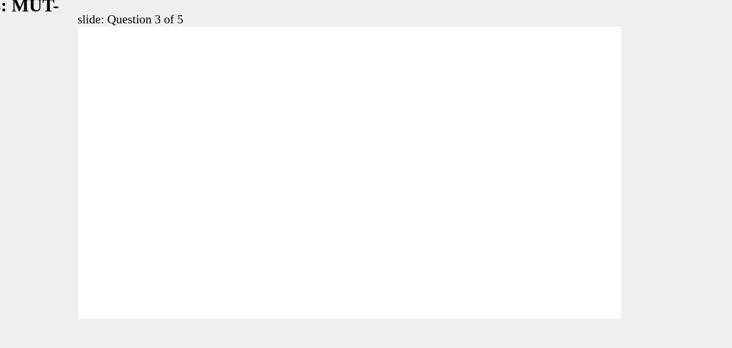
checkbox input "true"
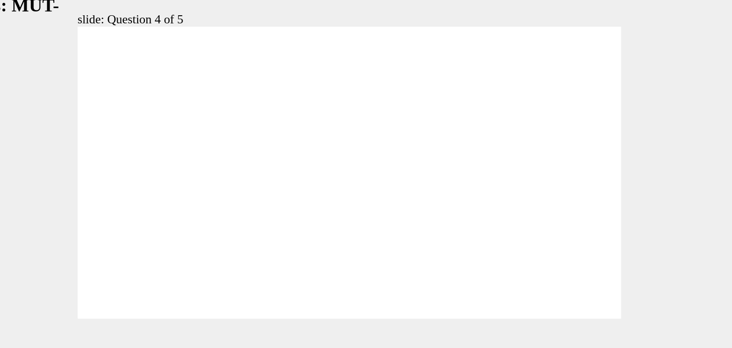
radio input "true"
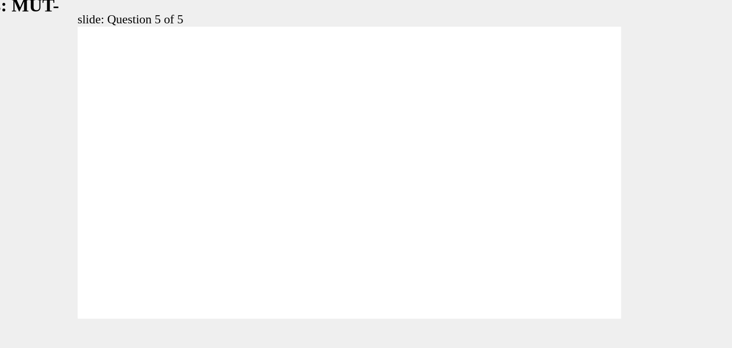
radio input "true"
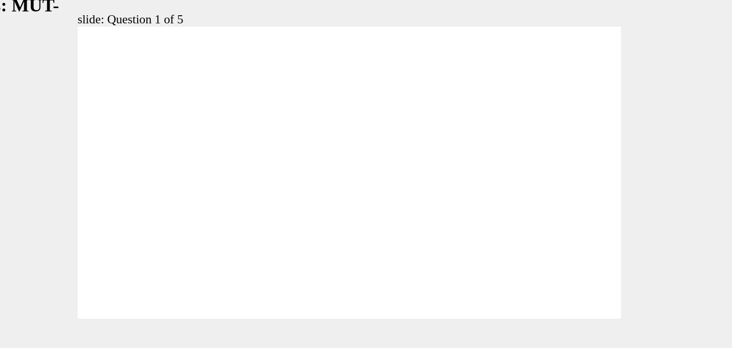
radio input "true"
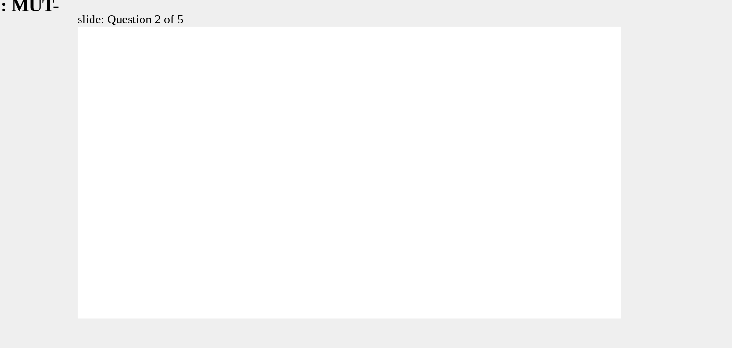
radio input "true"
drag, startPoint x: 1, startPoint y: 170, endPoint x: 129, endPoint y: 132, distance: 132.7
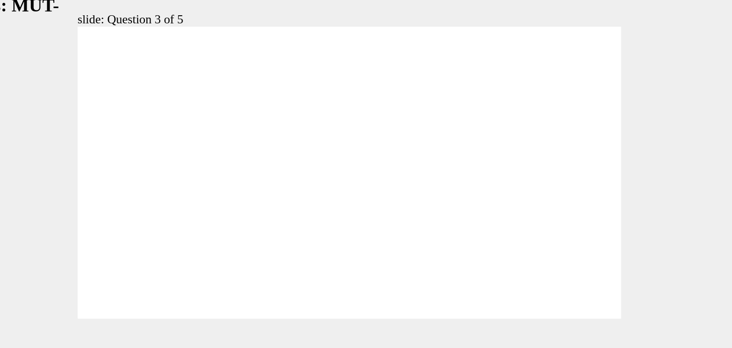
checkbox input "true"
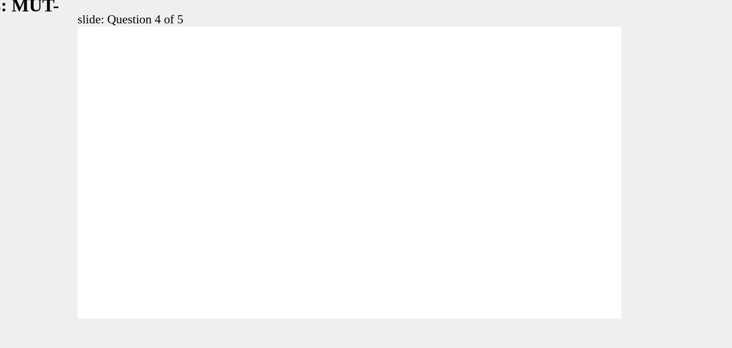
radio input "true"
